Goal: Transaction & Acquisition: Purchase product/service

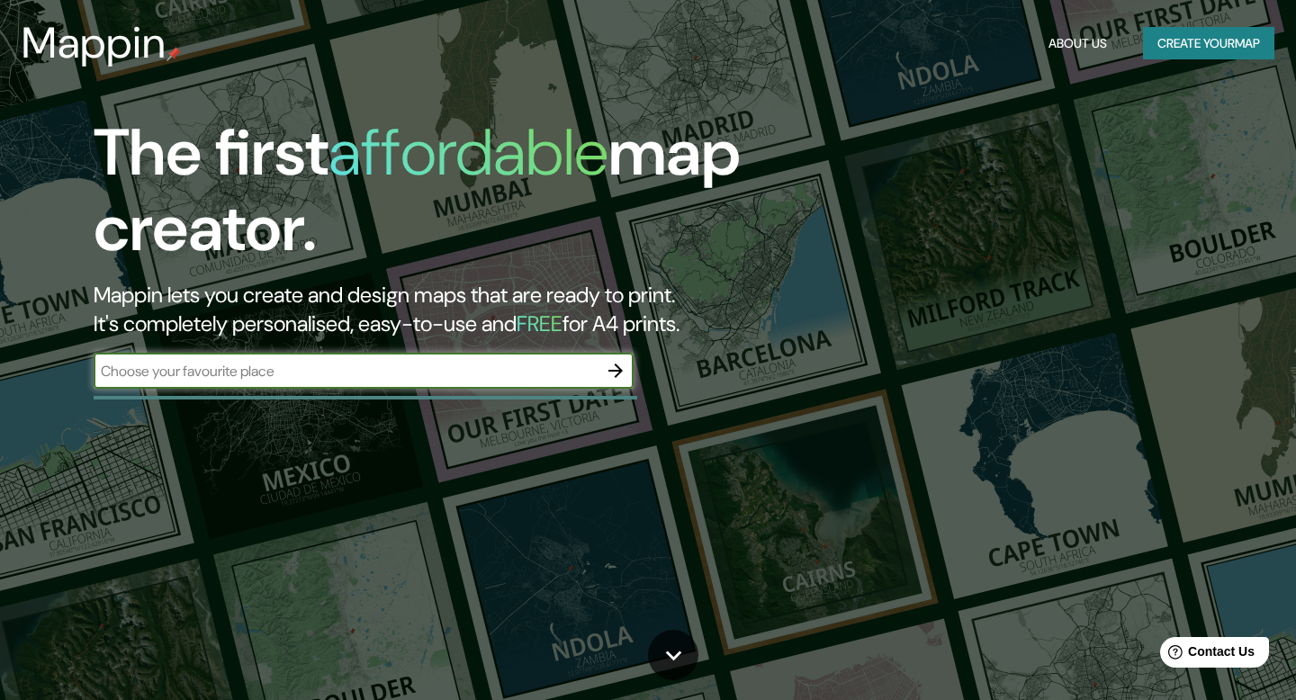
click at [339, 373] on input "text" at bounding box center [346, 371] width 504 height 21
type input "comuna 13"
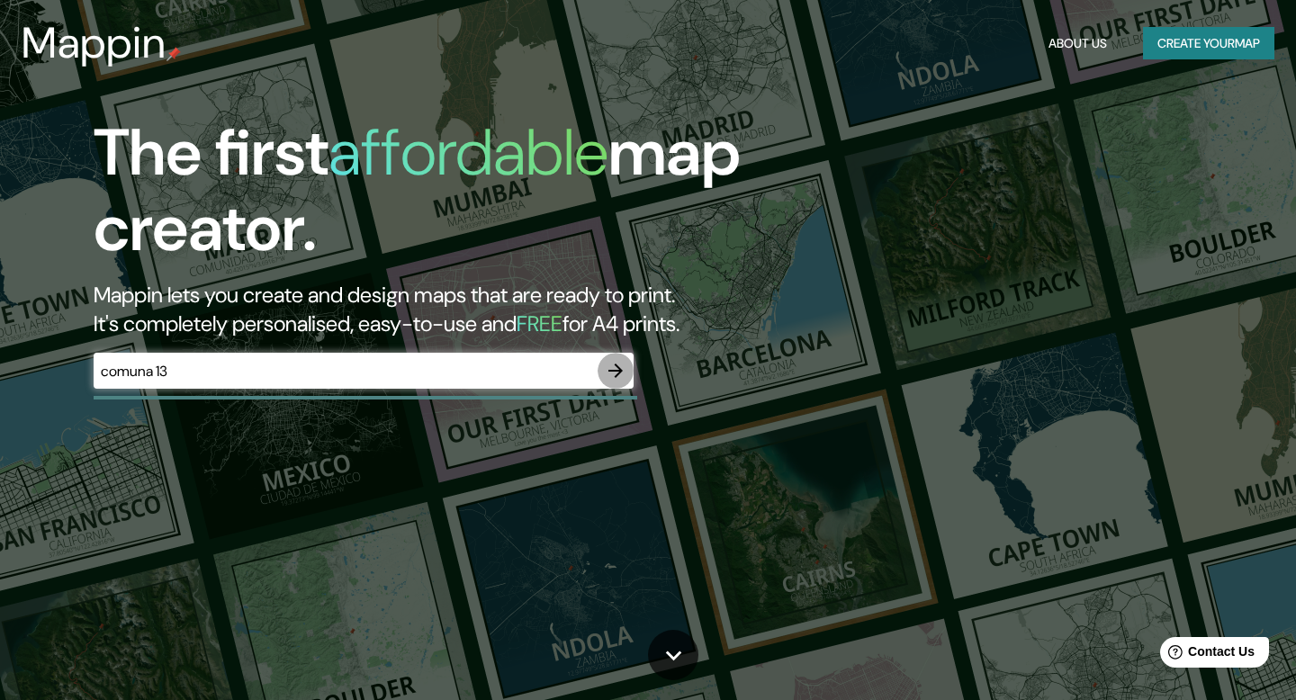
click at [619, 373] on icon "button" at bounding box center [615, 371] width 14 height 14
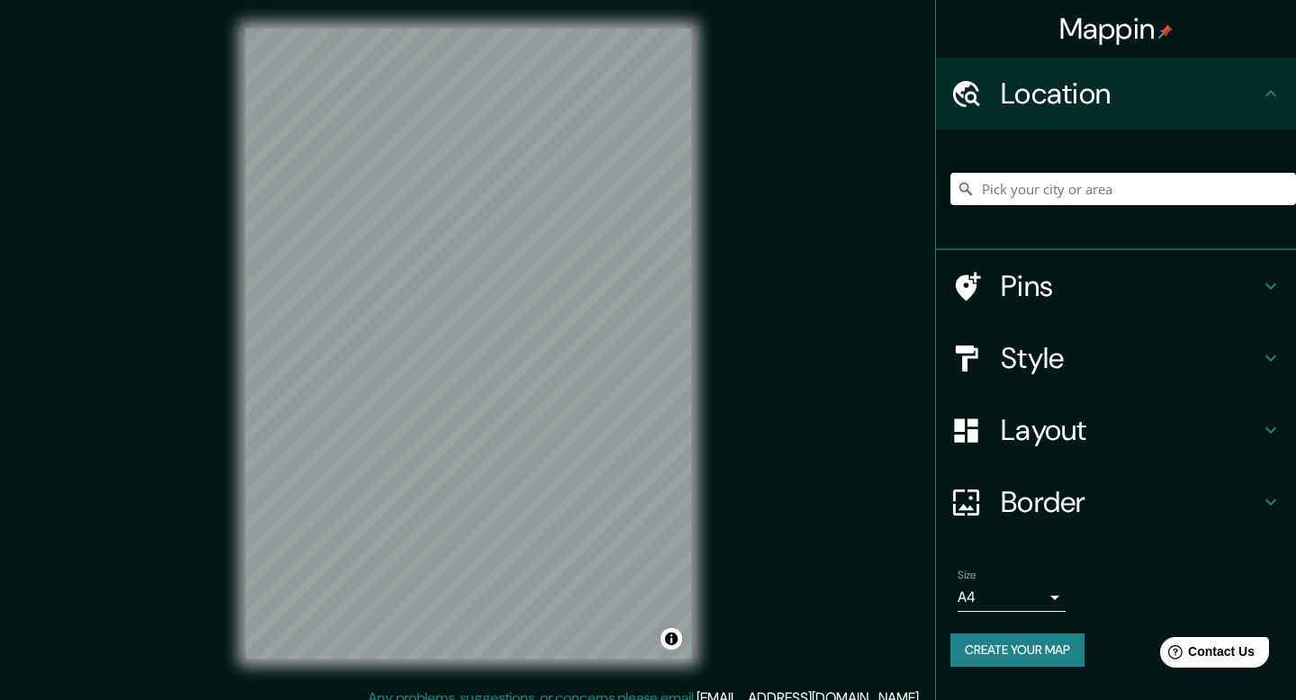
click at [994, 180] on input "Pick your city or area" at bounding box center [1123, 189] width 346 height 32
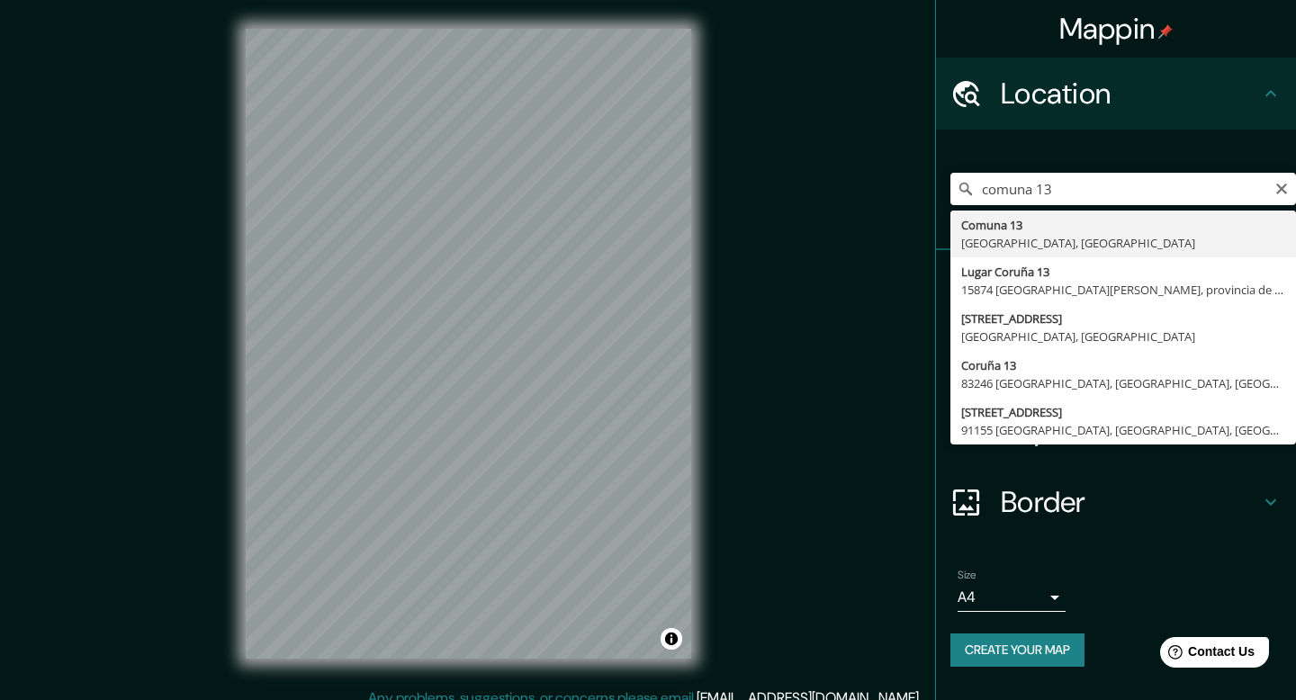
type input "Comuna 13, [GEOGRAPHIC_DATA], [GEOGRAPHIC_DATA]"
